Goal: Use online tool/utility: Utilize a website feature to perform a specific function

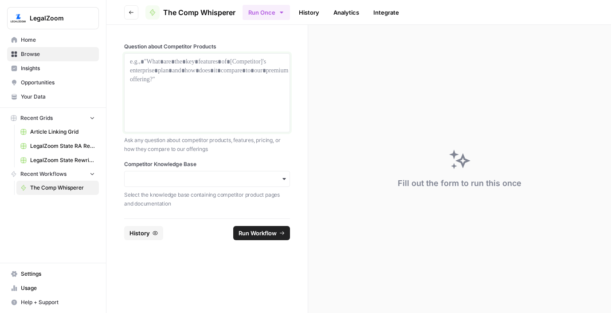
click at [188, 79] on div at bounding box center [207, 92] width 154 height 71
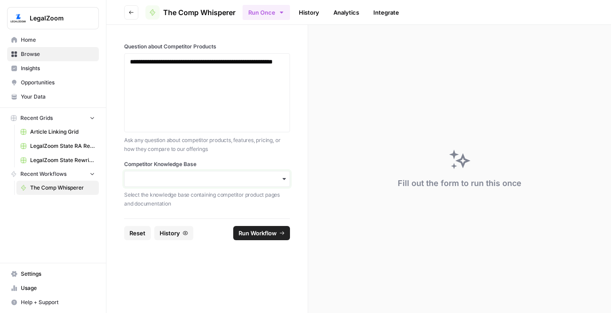
click at [221, 175] on input "Competitor Knowledge Base" at bounding box center [207, 178] width 154 height 9
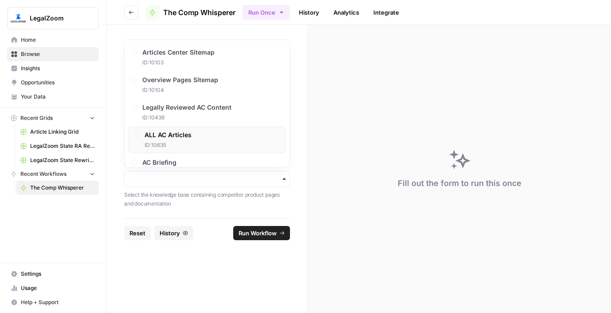
scroll to position [128, 0]
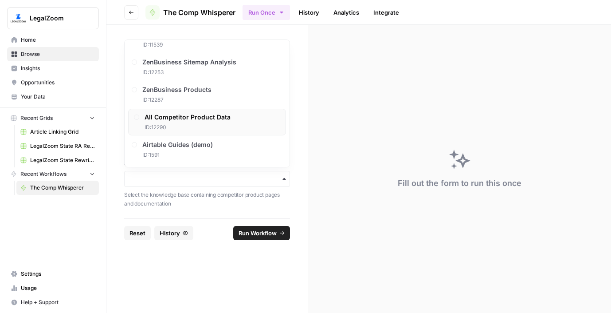
click at [217, 126] on span "ID: 12290" at bounding box center [188, 127] width 86 height 8
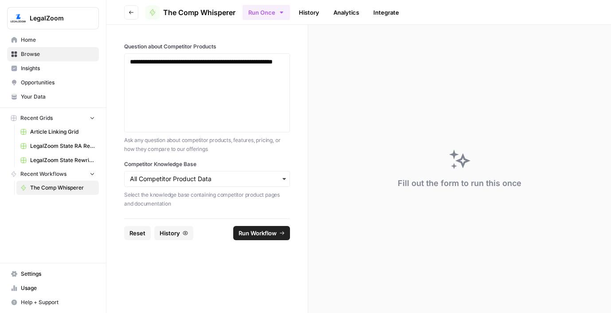
click at [270, 238] on button "Run Workflow" at bounding box center [261, 233] width 57 height 14
